Goal: Use online tool/utility

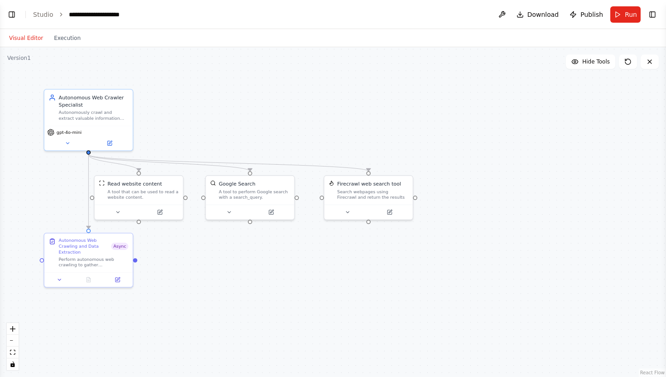
scroll to position [800, 0]
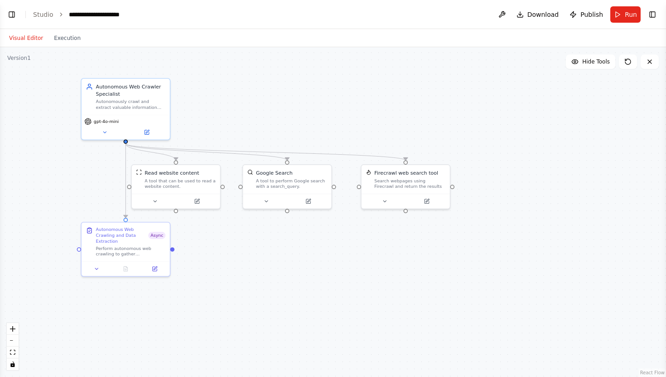
drag, startPoint x: 278, startPoint y: 117, endPoint x: 359, endPoint y: 99, distance: 82.4
click at [359, 99] on div ".deletable-edge-delete-btn { width: 20px; height: 20px; border: 0px solid #ffff…" at bounding box center [333, 212] width 666 height 330
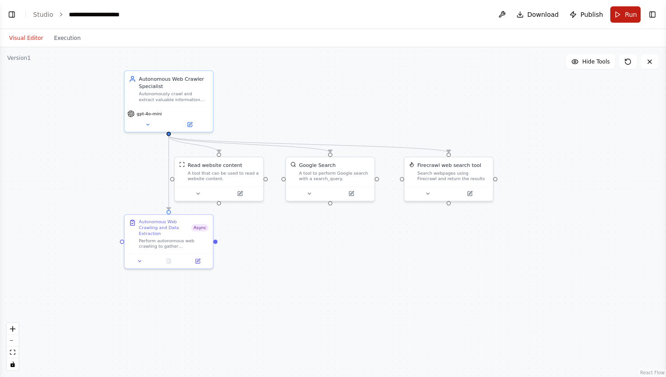
click at [622, 13] on button "Run" at bounding box center [626, 14] width 30 height 16
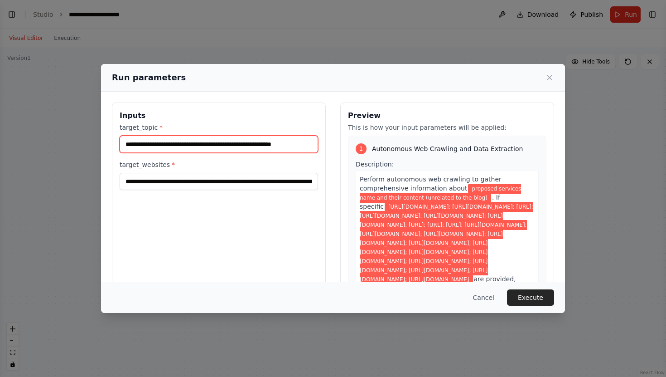
click at [259, 140] on input "**********" at bounding box center [219, 144] width 199 height 17
drag, startPoint x: 269, startPoint y: 144, endPoint x: 341, endPoint y: 141, distance: 72.1
click at [351, 140] on div "**********" at bounding box center [333, 209] width 443 height 215
click at [309, 148] on input "**********" at bounding box center [219, 144] width 199 height 17
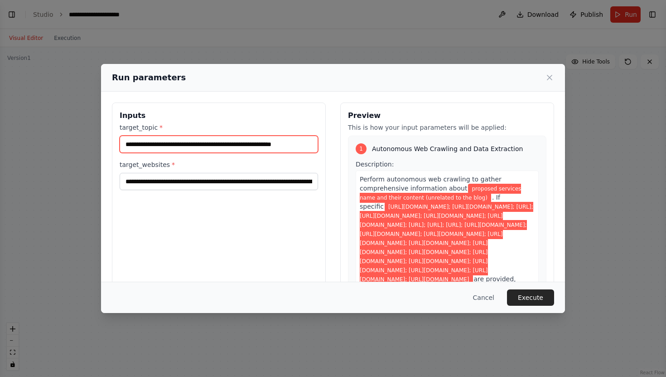
drag, startPoint x: 312, startPoint y: 144, endPoint x: 324, endPoint y: 144, distance: 12.2
click at [324, 144] on div "**********" at bounding box center [219, 209] width 214 height 215
click at [312, 146] on input "**********" at bounding box center [219, 144] width 199 height 17
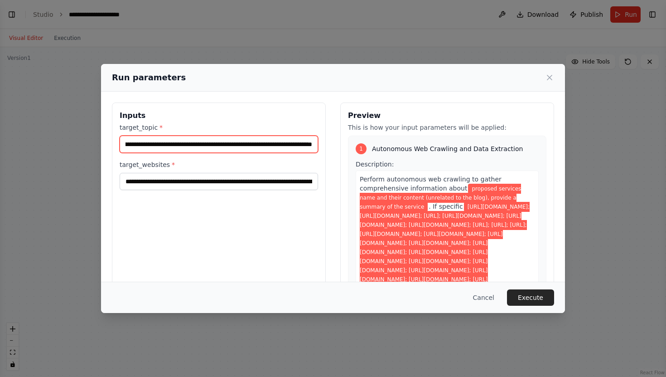
scroll to position [0, 108]
type input "**********"
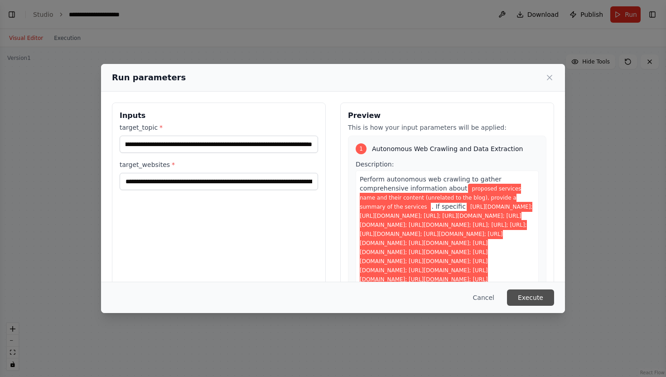
click at [524, 298] on button "Execute" at bounding box center [530, 297] width 47 height 16
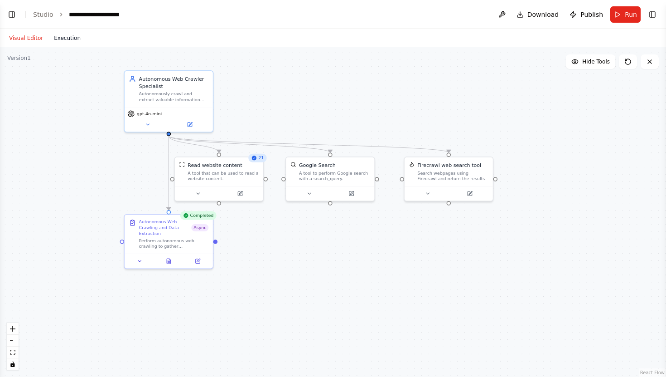
click at [61, 35] on button "Execution" at bounding box center [68, 38] width 38 height 11
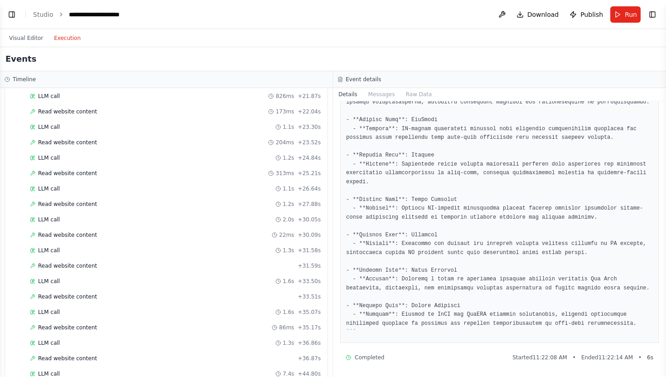
scroll to position [557, 0]
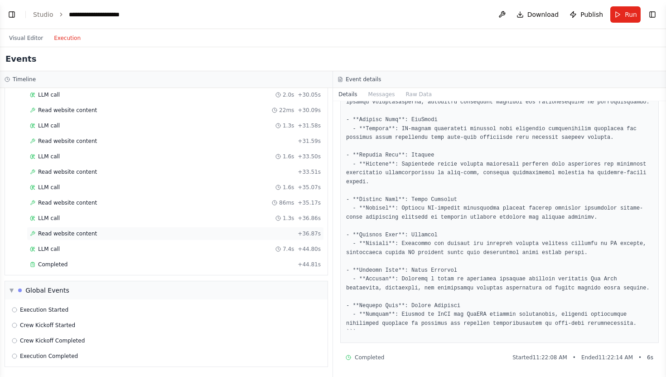
click at [67, 230] on span "Read website content" at bounding box center [67, 233] width 59 height 7
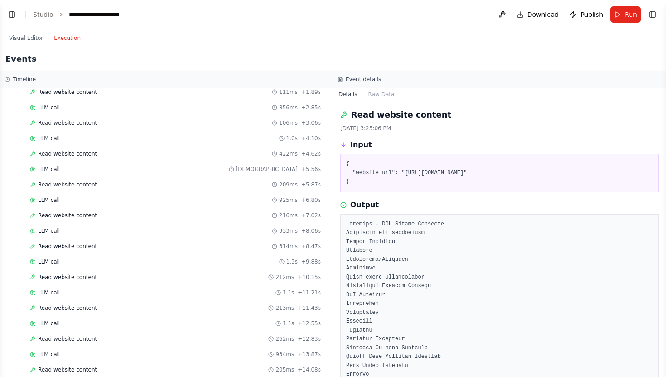
scroll to position [0, 0]
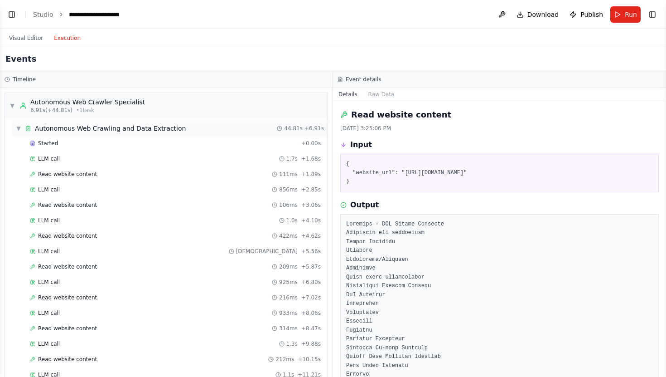
click at [126, 126] on div "Autonomous Web Crawling and Data Extraction" at bounding box center [110, 128] width 151 height 9
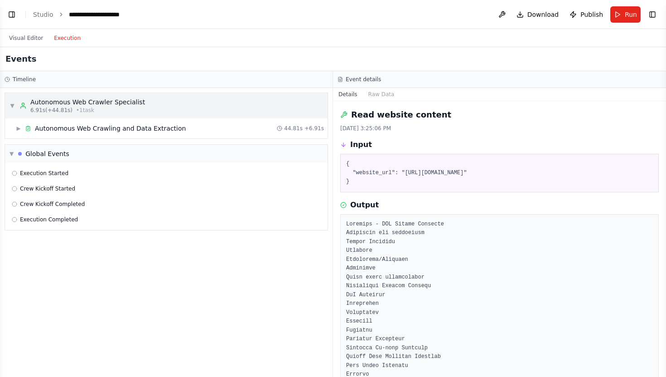
click at [138, 109] on div "6.91s (+44.81s) • 1 task" at bounding box center [87, 110] width 115 height 7
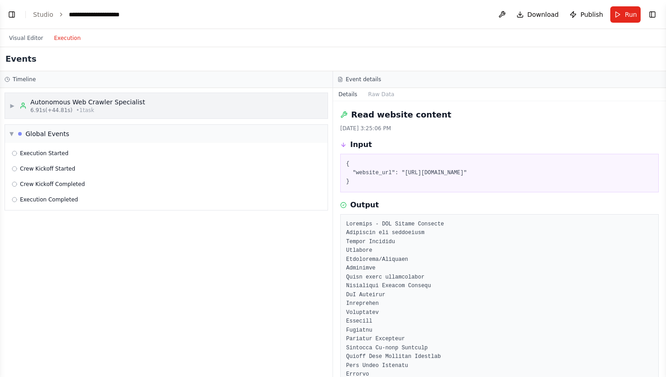
click at [138, 109] on div "6.91s (+44.81s) • 1 task" at bounding box center [87, 110] width 115 height 7
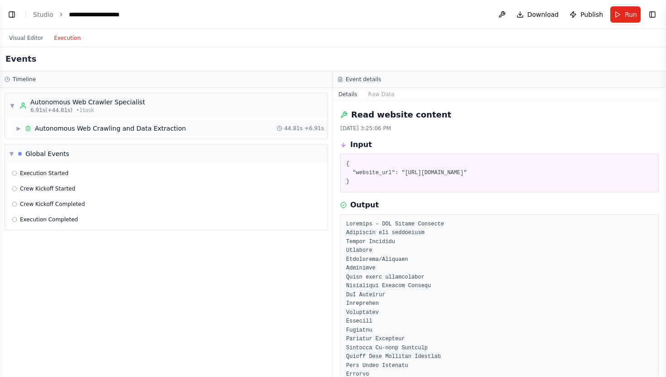
click at [135, 122] on div "▶ Autonomous Web Crawling and Data Extraction 44.81s + 6.91s" at bounding box center [170, 128] width 316 height 16
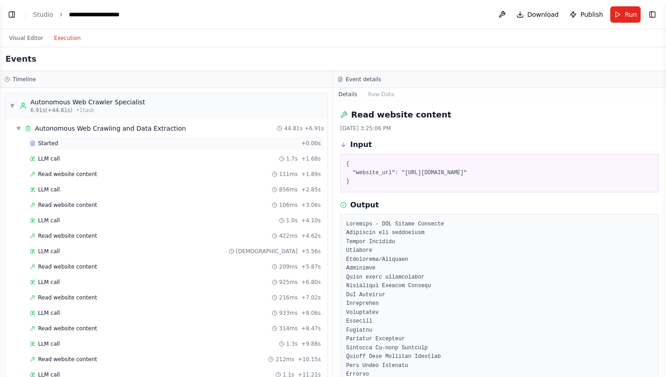
click at [126, 148] on div "Started + 0.00s" at bounding box center [175, 143] width 297 height 14
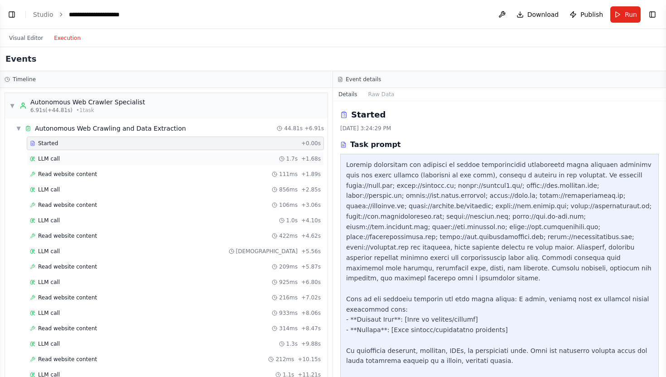
click at [126, 154] on div "LLM call 1.7s + 1.68s" at bounding box center [175, 159] width 297 height 14
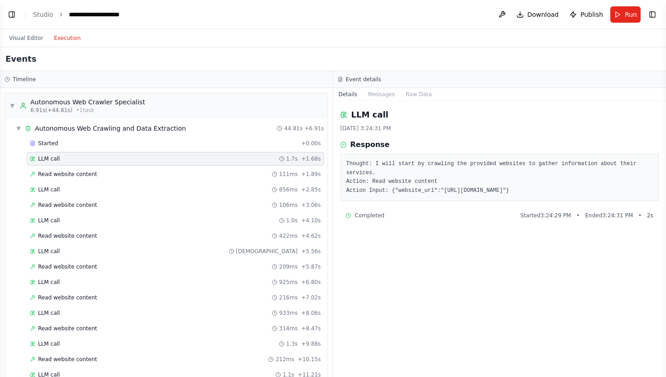
click at [131, 164] on div "LLM call 1.7s + 1.68s" at bounding box center [175, 159] width 297 height 14
click at [132, 170] on div "Read website content 111ms + 1.89s" at bounding box center [175, 174] width 297 height 14
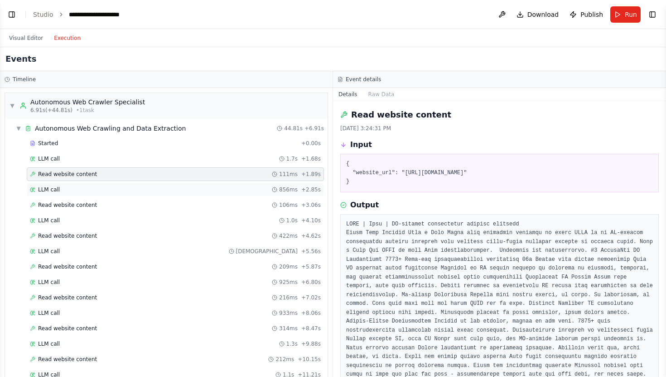
click at [169, 188] on div "LLM call 856ms + 2.85s" at bounding box center [175, 189] width 291 height 7
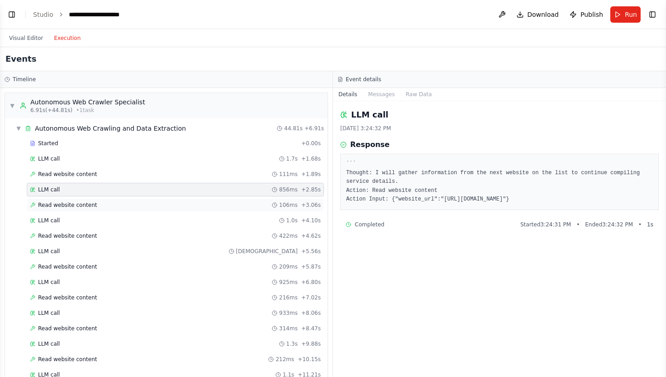
click at [172, 200] on div "Read website content 106ms + 3.06s" at bounding box center [175, 205] width 297 height 14
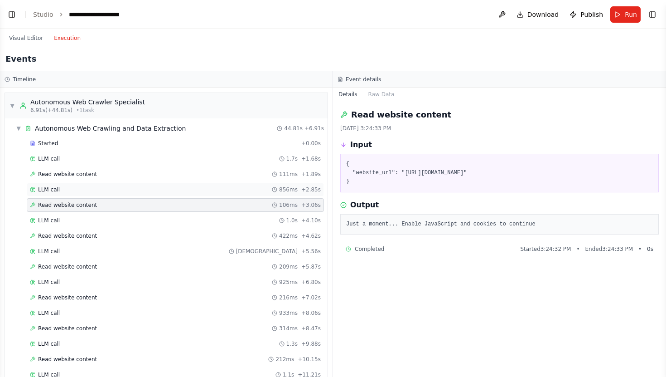
click at [168, 184] on div "LLM call 856ms + 2.85s" at bounding box center [175, 190] width 297 height 14
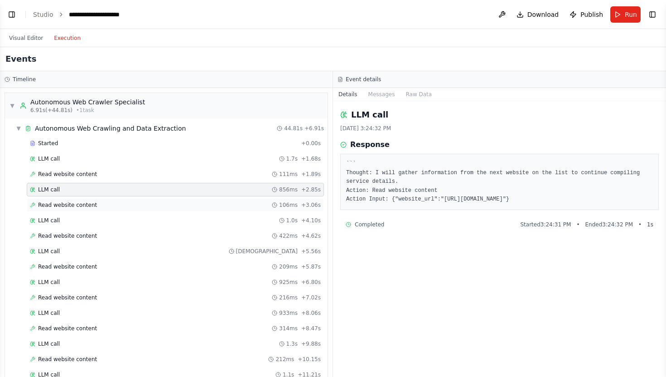
click at [170, 205] on div "Read website content 106ms + 3.06s" at bounding box center [175, 204] width 291 height 7
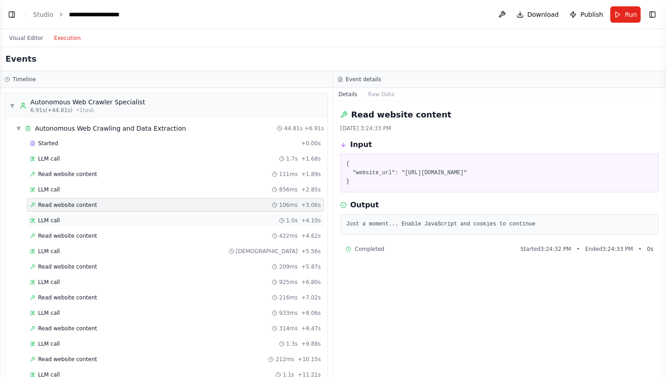
click at [187, 216] on div "LLM call 1.0s + 4.10s" at bounding box center [175, 221] width 297 height 14
